Goal: Information Seeking & Learning: Learn about a topic

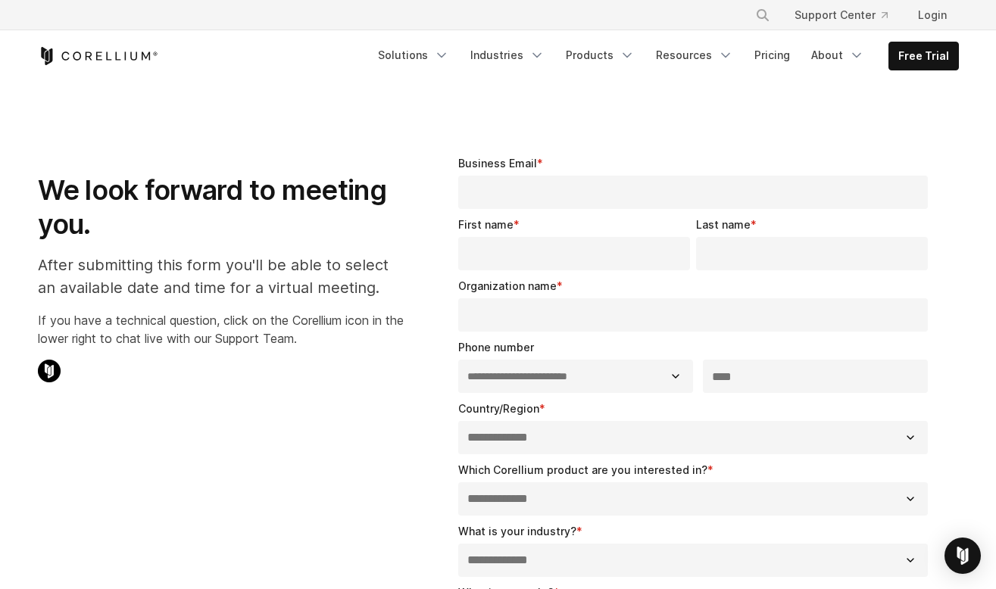
select select "**"
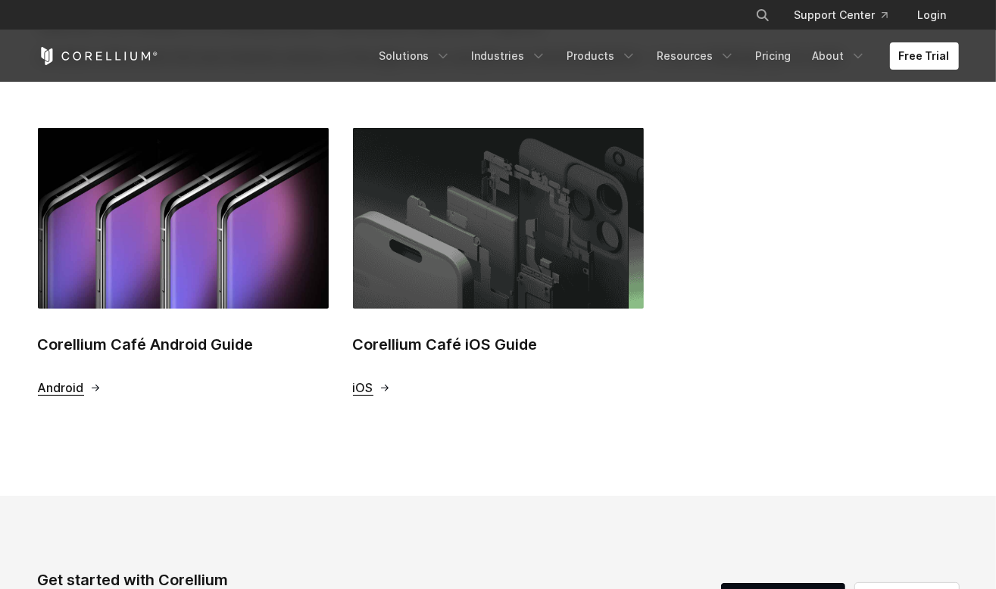
scroll to position [567, 0]
click at [495, 344] on h2 "Corellium Café iOS Guide" at bounding box center [498, 344] width 291 height 23
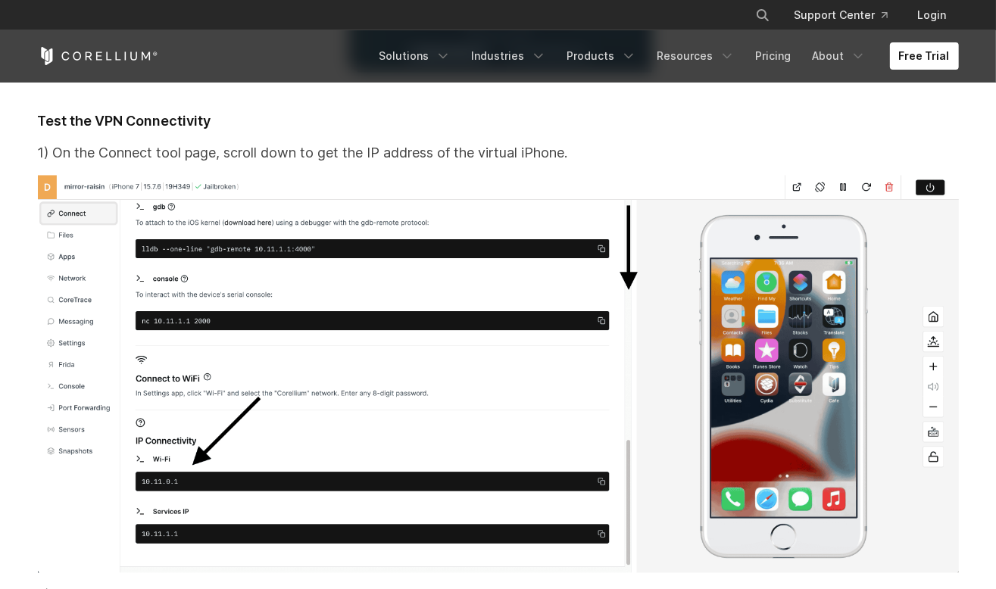
scroll to position [12464, 0]
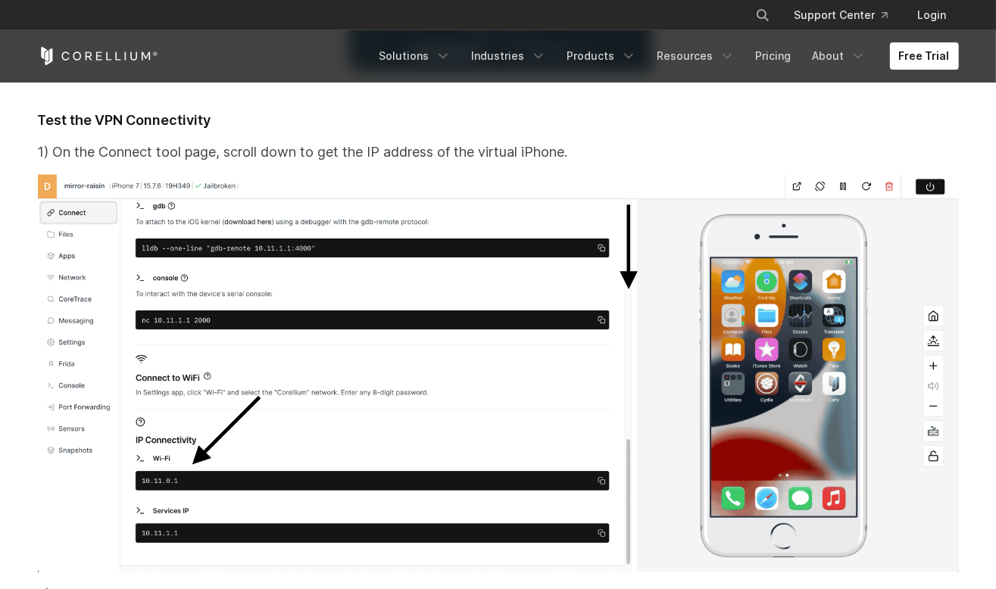
click at [618, 244] on img at bounding box center [498, 373] width 921 height 398
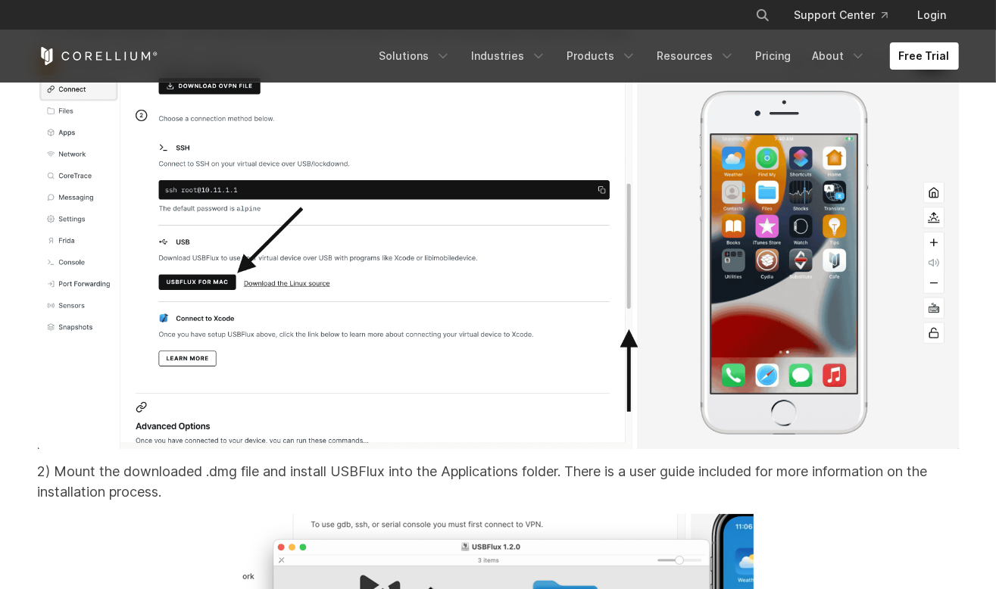
scroll to position [14073, 0]
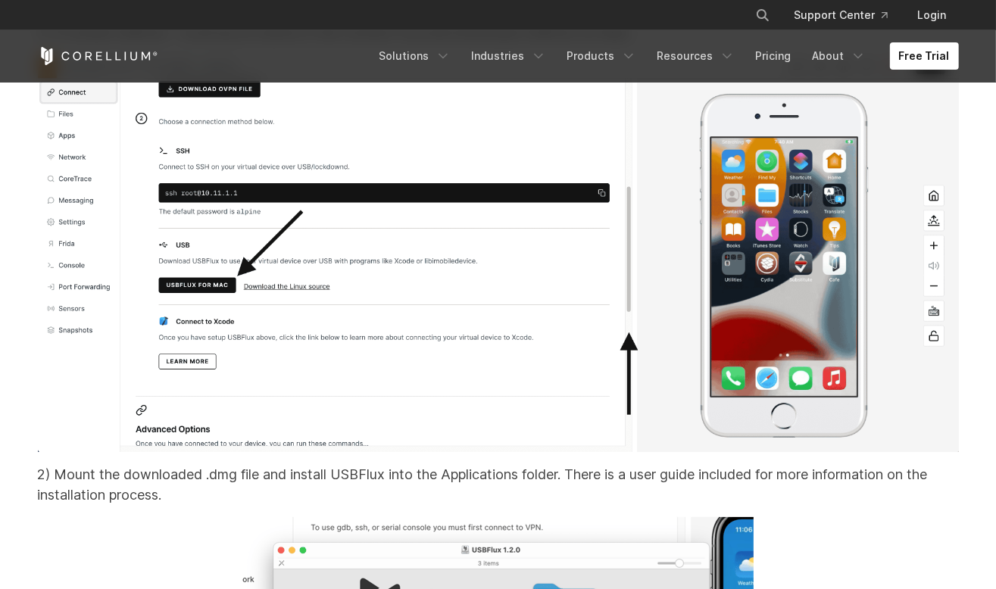
click at [618, 244] on img at bounding box center [498, 254] width 921 height 398
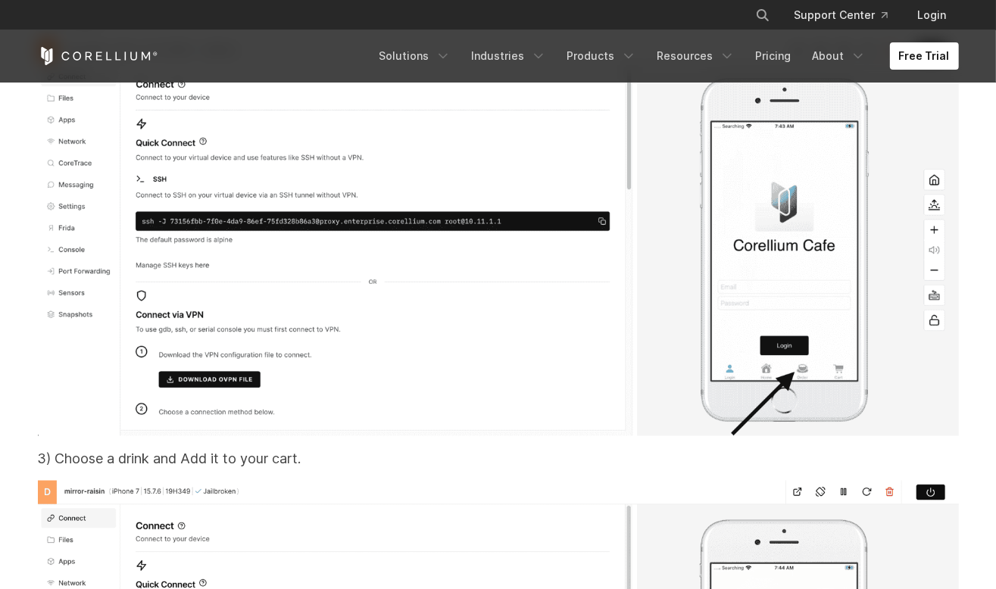
scroll to position [16903, 0]
